Goal: Obtain resource: Download file/media

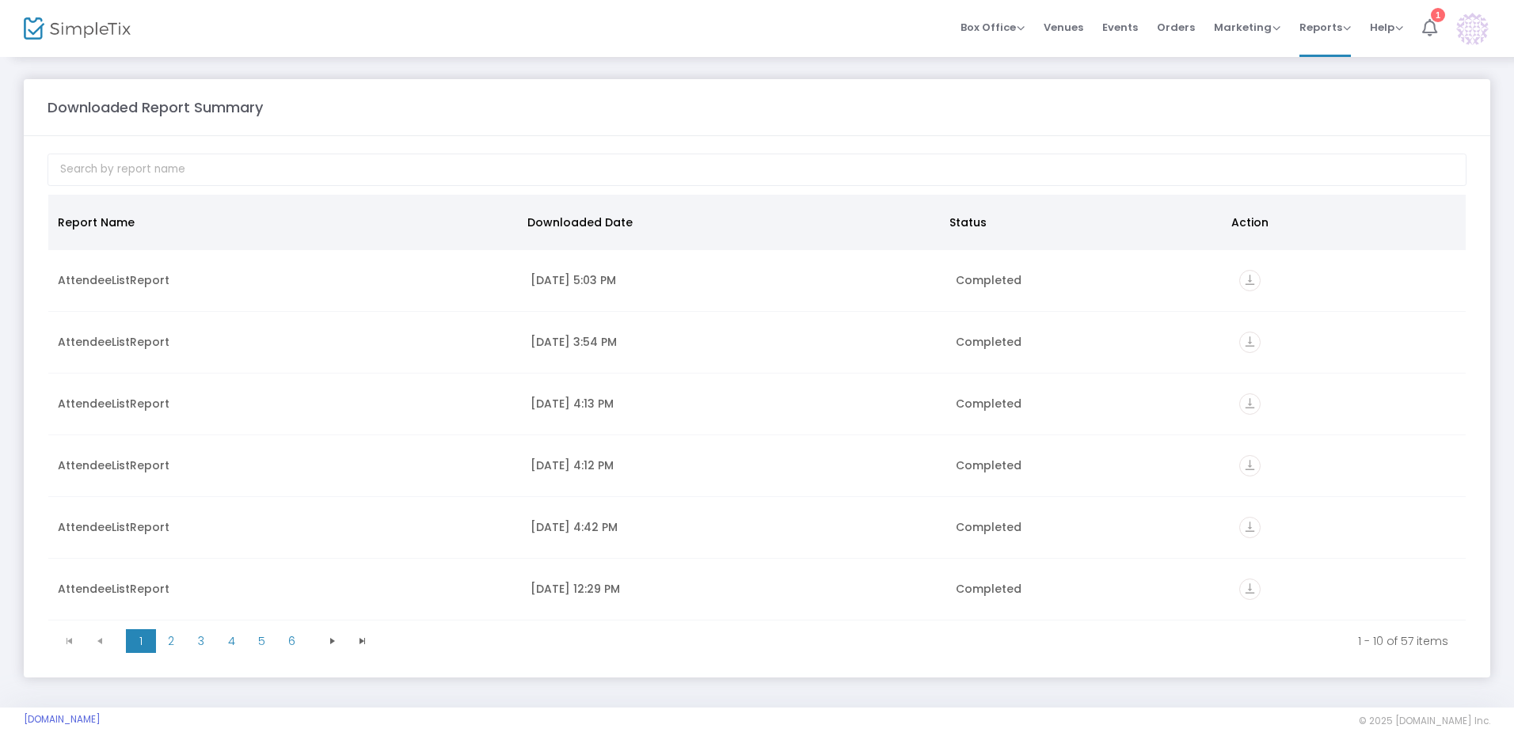
click at [1425, 22] on icon at bounding box center [1429, 27] width 15 height 17
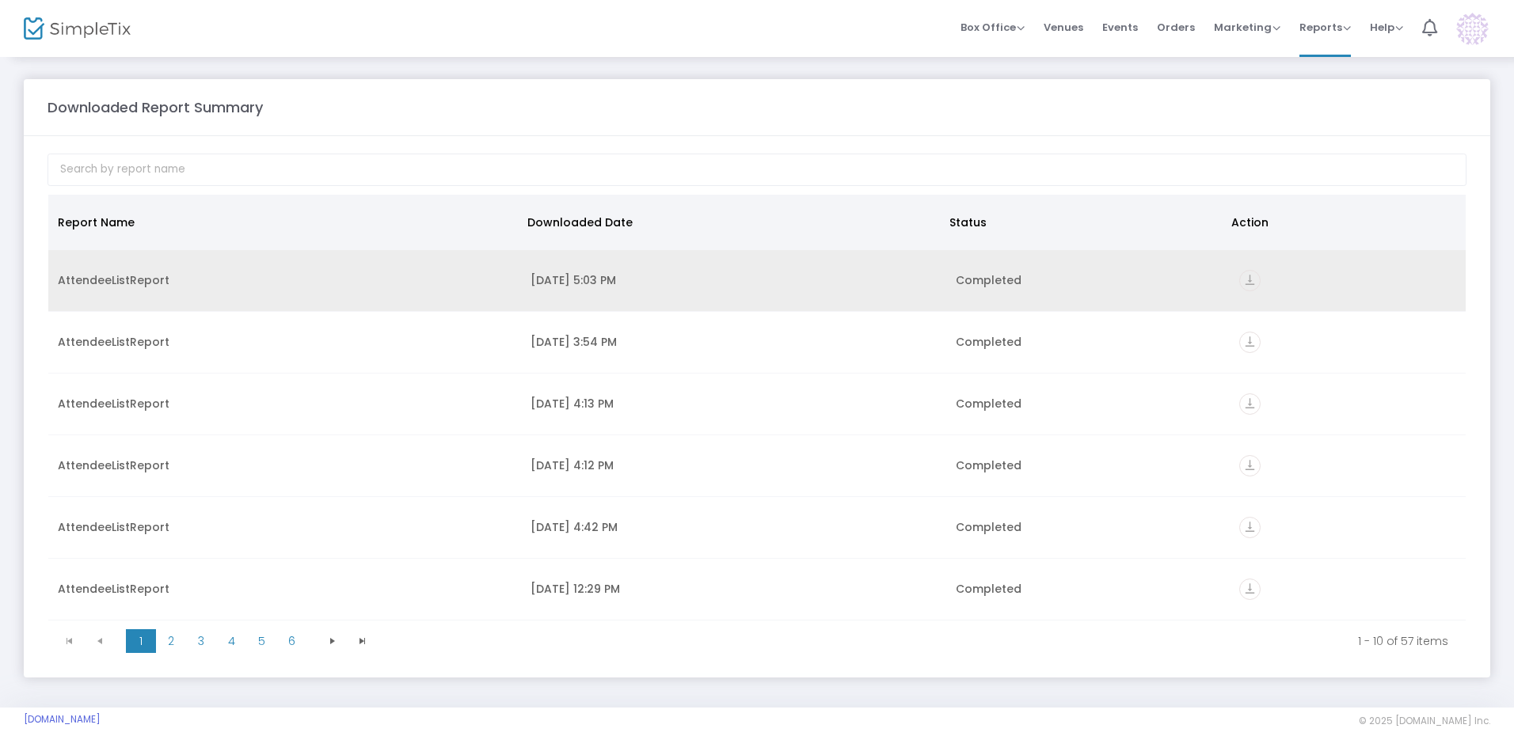
click at [1250, 280] on icon "vertical_align_bottom" at bounding box center [1249, 280] width 21 height 21
